Goal: Task Accomplishment & Management: Use online tool/utility

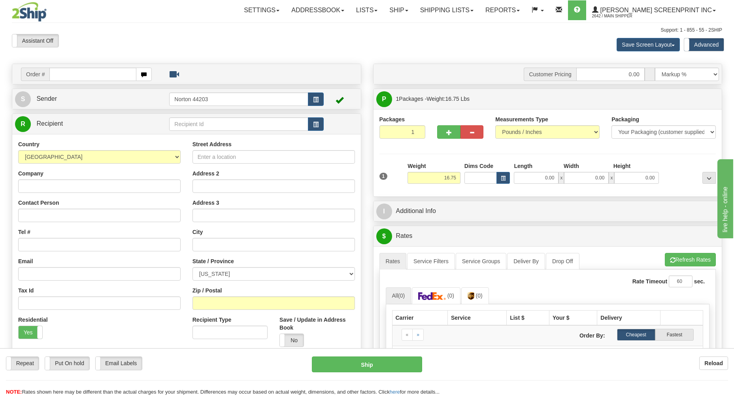
type input "0.00"
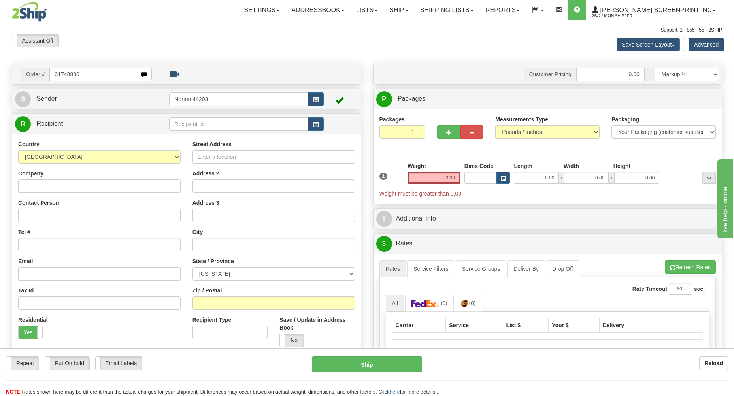
type input "31748836"
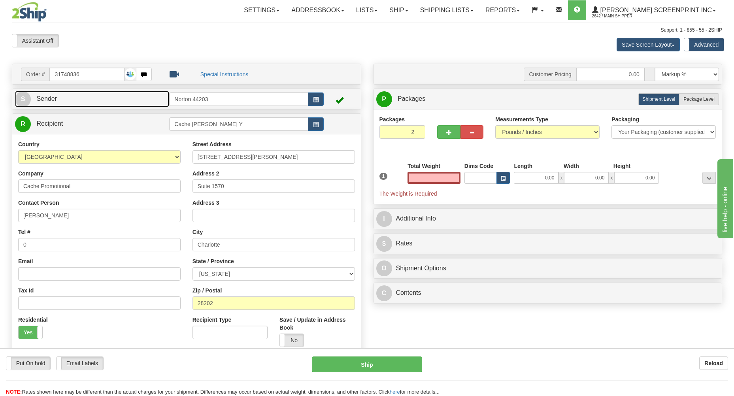
type input "0.00"
click at [76, 103] on link "S Sender" at bounding box center [92, 99] width 154 height 16
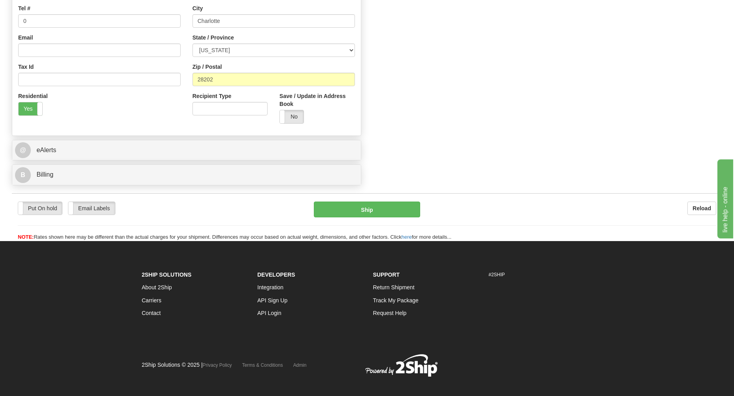
scroll to position [466, 0]
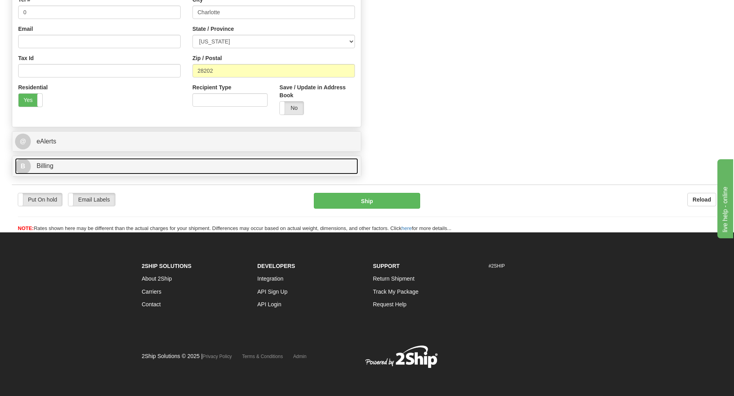
click at [154, 171] on link "B Billing" at bounding box center [186, 166] width 343 height 16
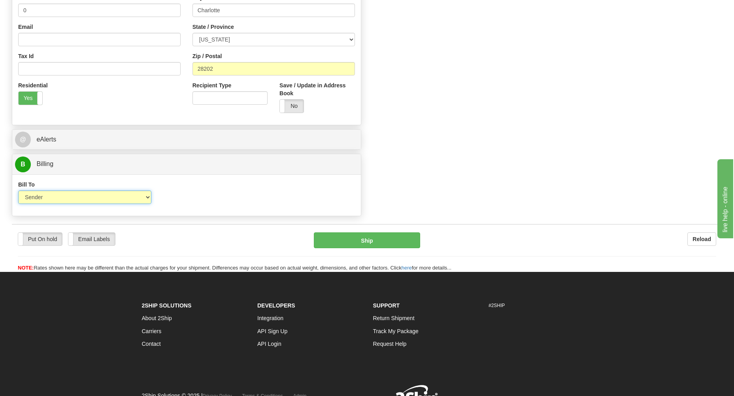
click at [18, 191] on select "Sender Recipient Third Party Collect" at bounding box center [84, 197] width 133 height 13
select select "3"
click option "Third Party" at bounding box center [0, 0] width 0 height 0
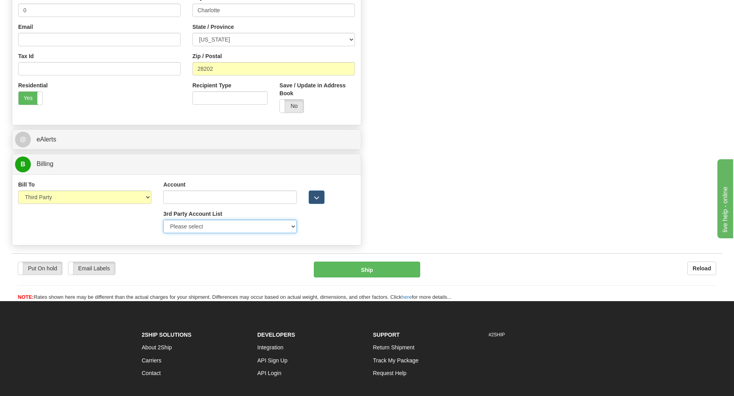
click at [163, 220] on select "Please select GITI-332021982-FedEx CACHE-372964065-FedEx LOWES-230176507-FedEx …" at bounding box center [229, 226] width 133 height 13
select select "289"
click option "CACHE-372964065-FedEx" at bounding box center [0, 0] width 0 height 0
type input "372964065"
select select "US"
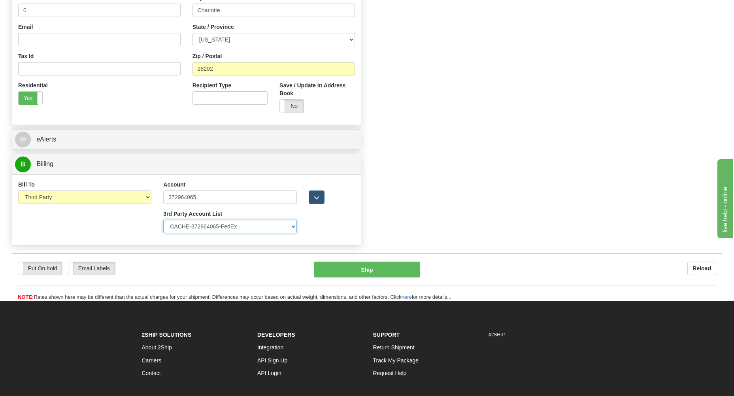
type input "CACHE PROMOTIONAL"
type input "BILLING"
type input "128 S TRYON STREET"
type input "STE 1570"
type input "CHARLOTTE"
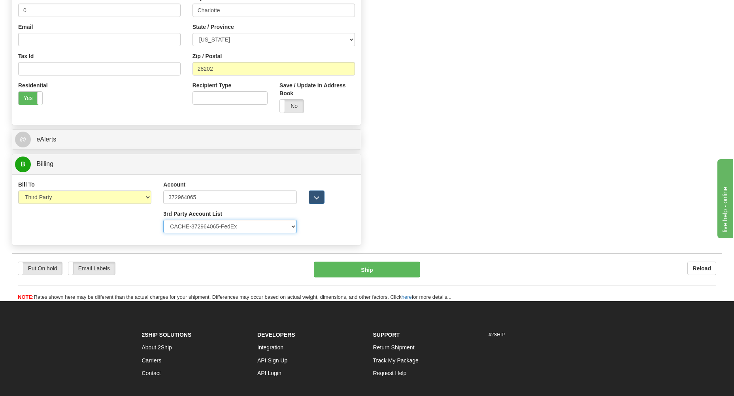
type input "28202"
select select "NC"
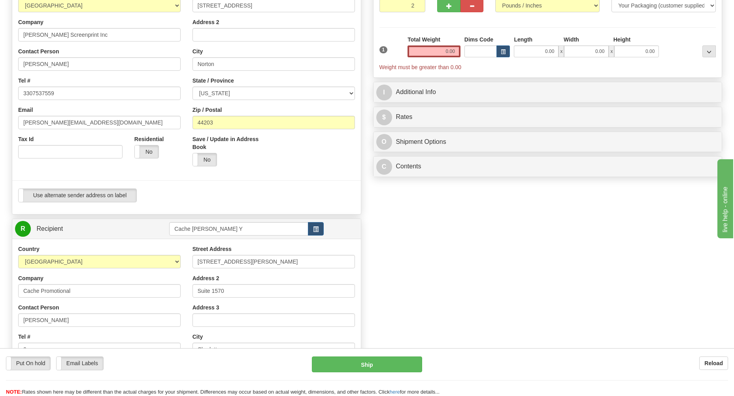
scroll to position [0, 0]
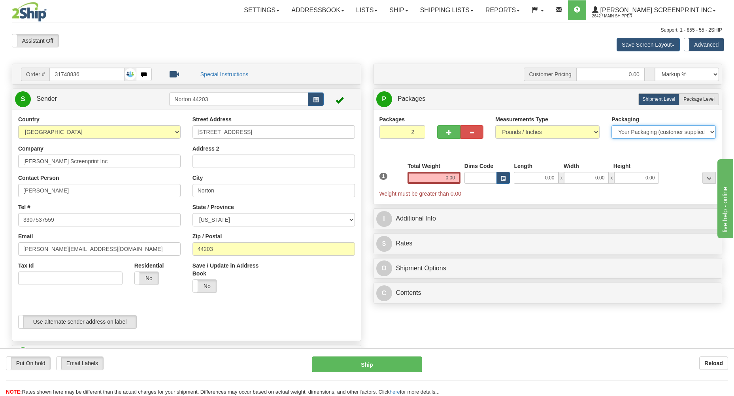
click at [612, 125] on select "Your Packaging (customer supplied) Envelope (carrier supplied) Pack (carrier su…" at bounding box center [664, 131] width 104 height 13
click at [689, 101] on span "Package Level" at bounding box center [699, 99] width 31 height 6
radio input "true"
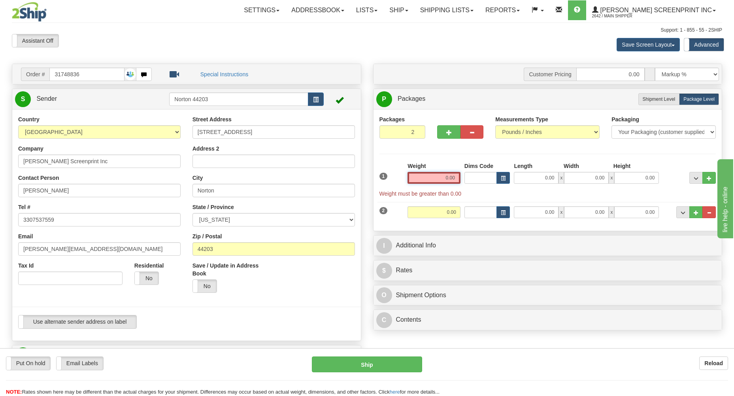
click at [442, 179] on input "0.00" at bounding box center [434, 178] width 53 height 12
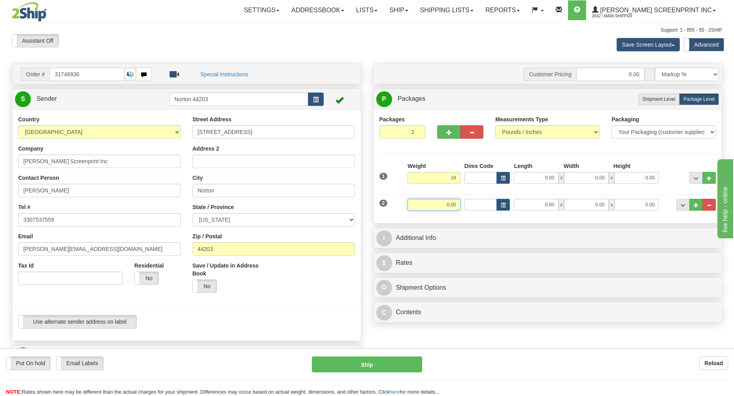
type input "18.00"
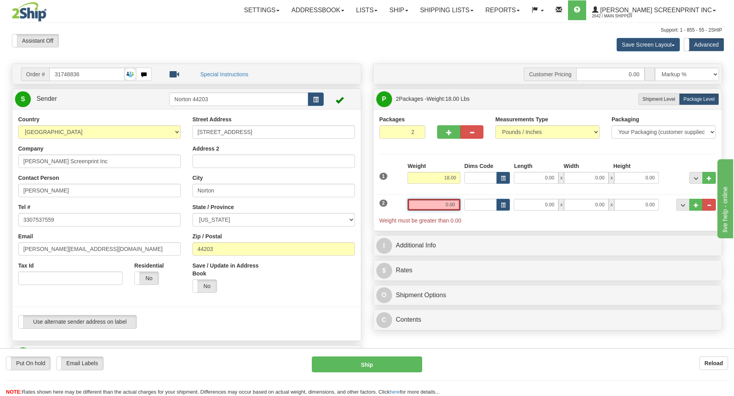
click at [448, 206] on input "0.00" at bounding box center [434, 205] width 53 height 12
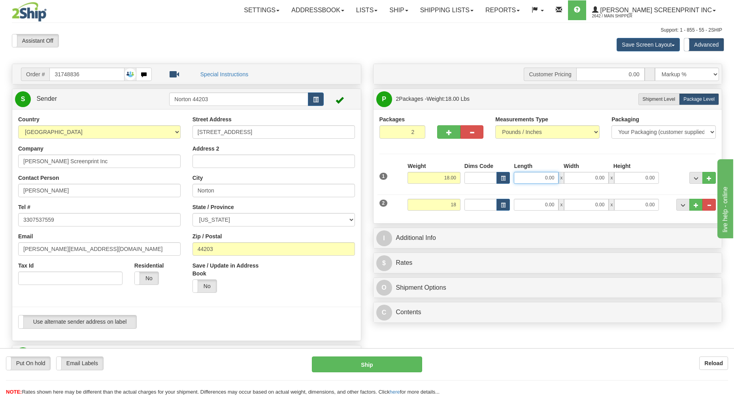
type input "18.00"
click at [540, 177] on input "0.00" at bounding box center [536, 178] width 45 height 12
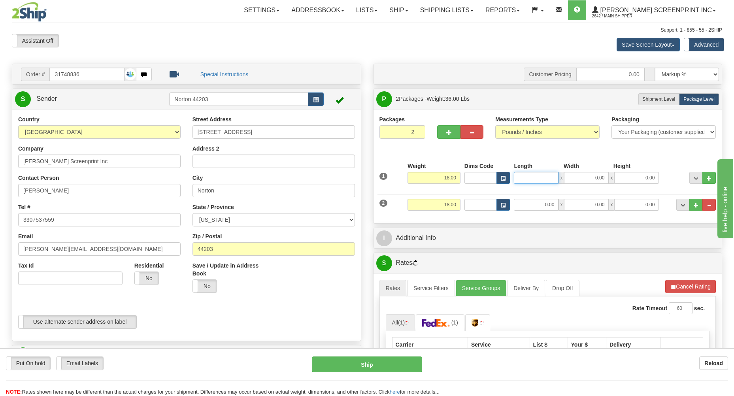
select select "289"
type input "38.00"
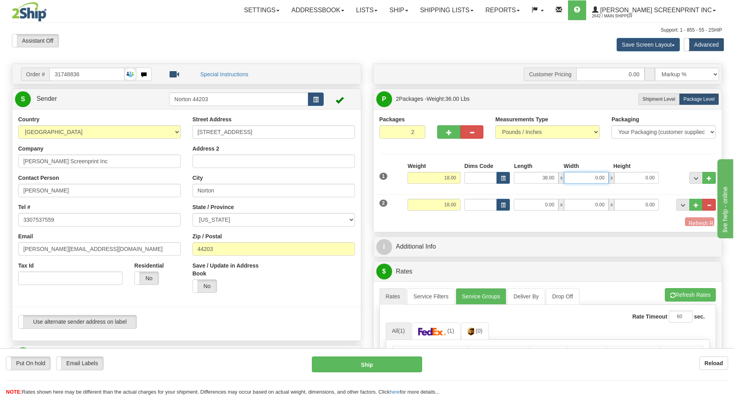
click at [589, 178] on input "0.00" at bounding box center [586, 178] width 45 height 12
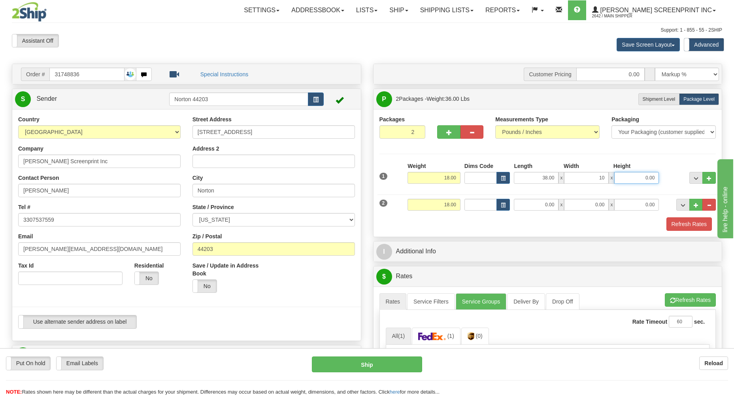
type input "10.00"
click at [537, 208] on input "0.00" at bounding box center [536, 205] width 45 height 12
type input "38.00"
type input "10.00"
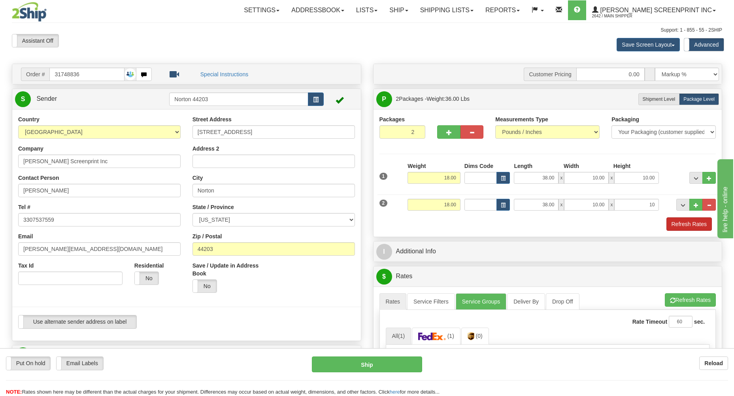
type input "10.00"
click at [693, 227] on button "Refresh Rates" at bounding box center [689, 223] width 45 height 13
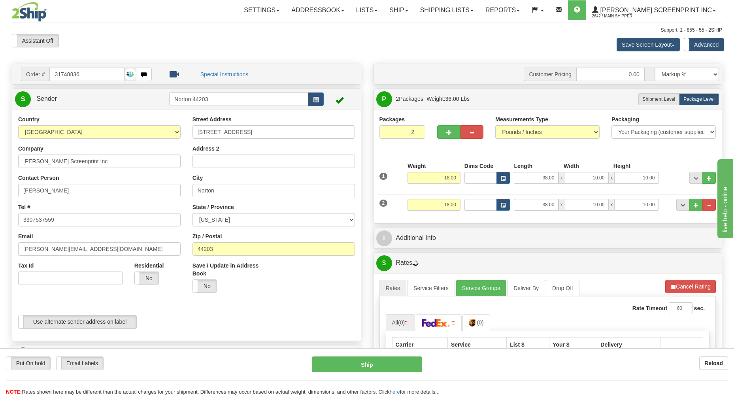
select select "289"
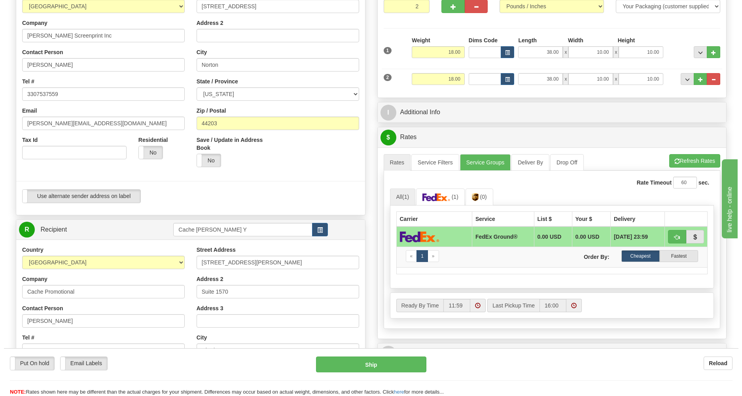
scroll to position [127, 0]
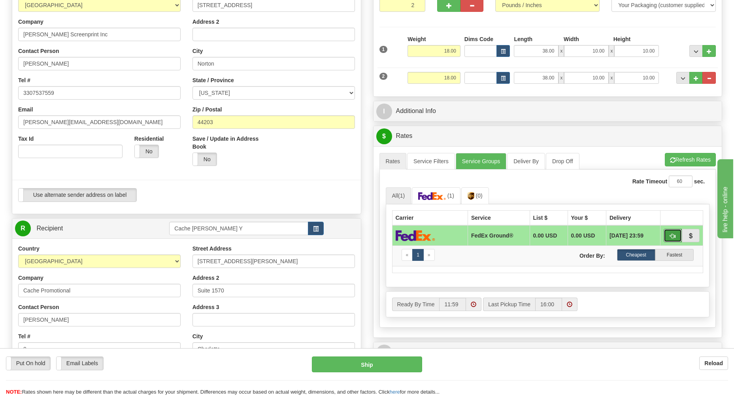
click at [673, 238] on span "button" at bounding box center [673, 236] width 6 height 5
type input "92"
select select "289"
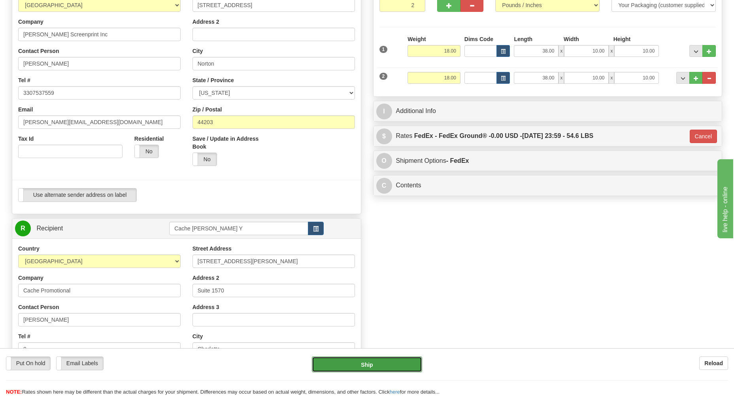
click at [382, 365] on button "Ship" at bounding box center [367, 365] width 110 height 16
